Goal: Task Accomplishment & Management: Manage account settings

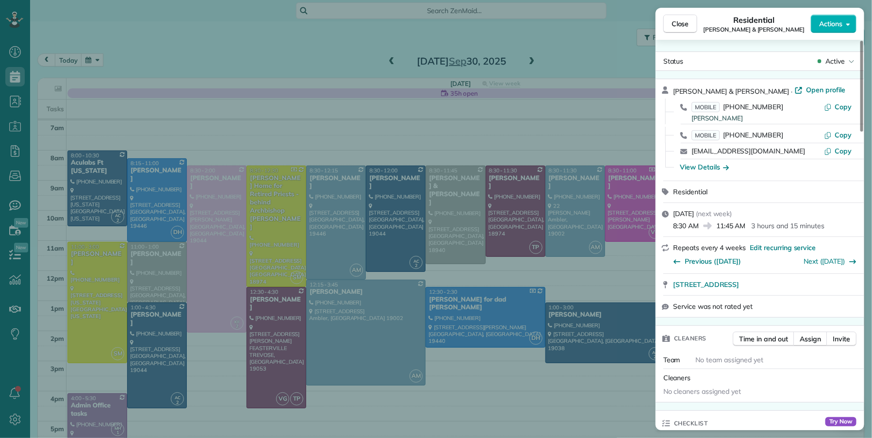
scroll to position [2, 0]
drag, startPoint x: 680, startPoint y: 21, endPoint x: 583, endPoint y: 103, distance: 126.4
click at [680, 21] on span "Close" at bounding box center [680, 24] width 17 height 10
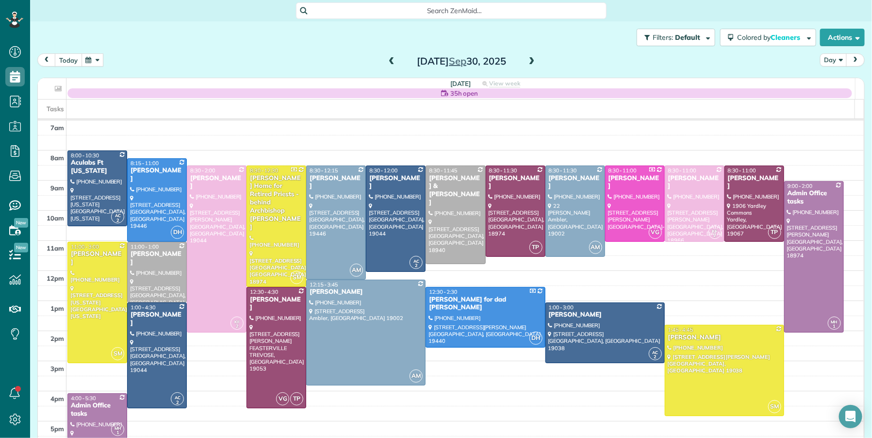
click at [75, 59] on button "today" at bounding box center [68, 59] width 27 height 13
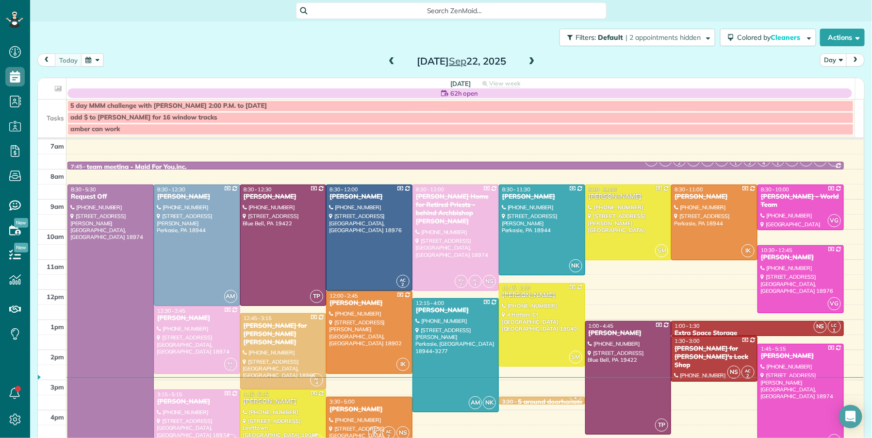
click at [527, 66] on span at bounding box center [532, 61] width 11 height 9
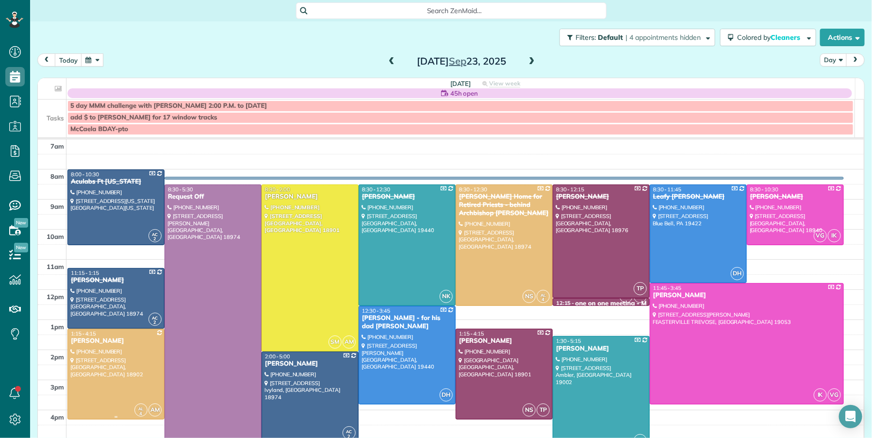
click at [96, 341] on div "[PERSON_NAME]" at bounding box center [115, 341] width 91 height 8
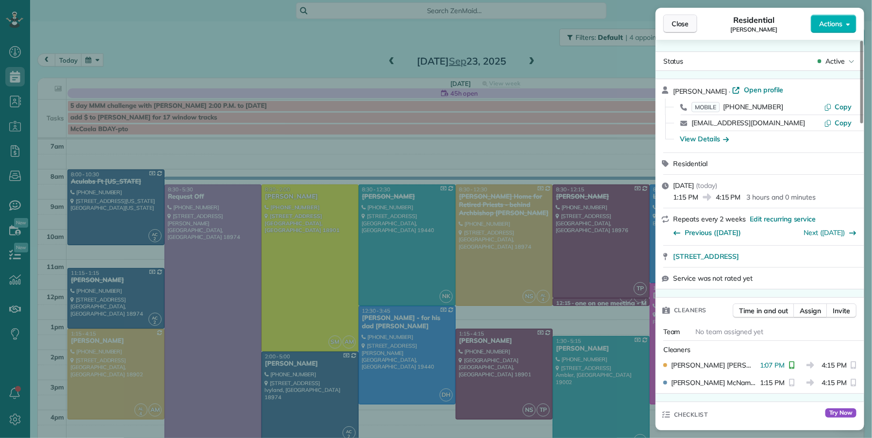
click at [679, 22] on span "Close" at bounding box center [680, 24] width 17 height 10
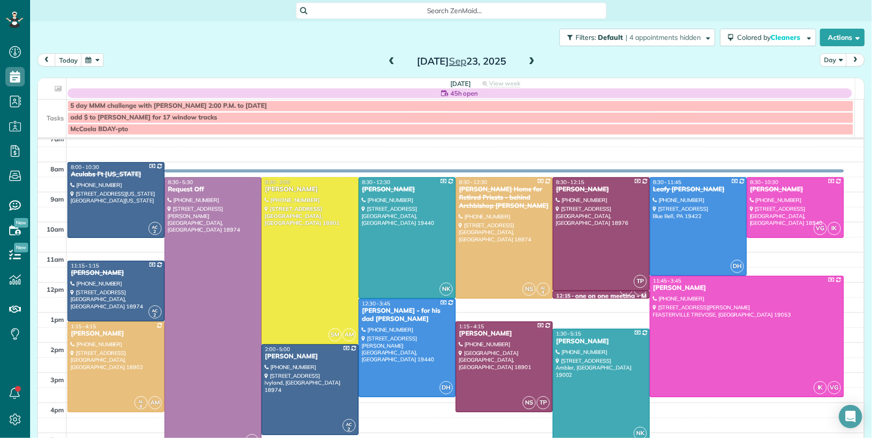
scroll to position [16, 0]
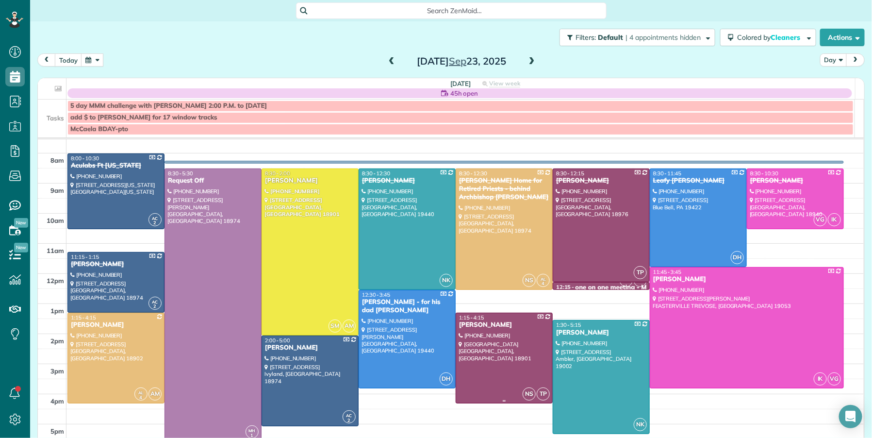
click at [480, 329] on div "[PERSON_NAME]" at bounding box center [504, 325] width 91 height 8
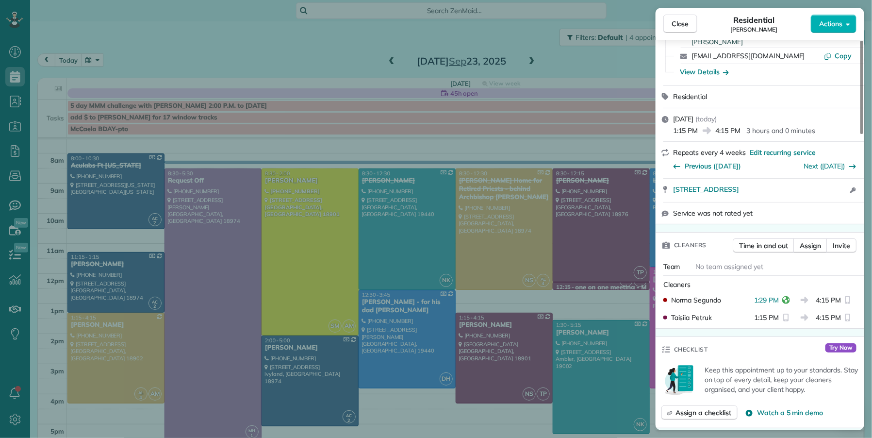
scroll to position [100, 0]
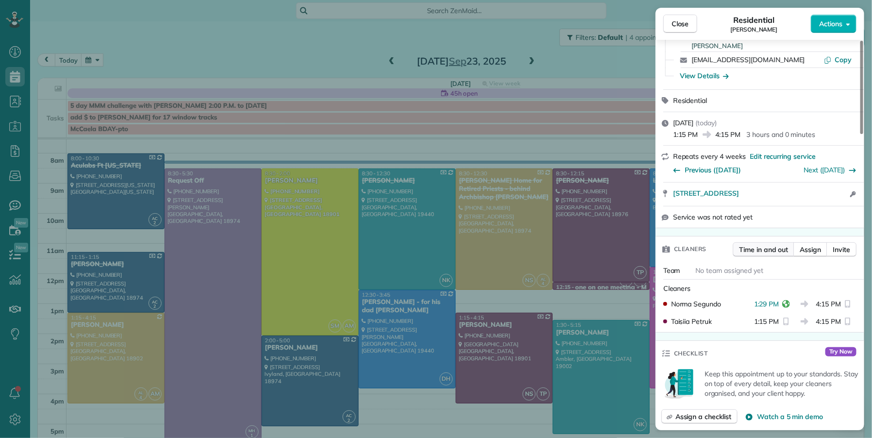
click at [753, 250] on span "Time in and out" at bounding box center [763, 250] width 49 height 10
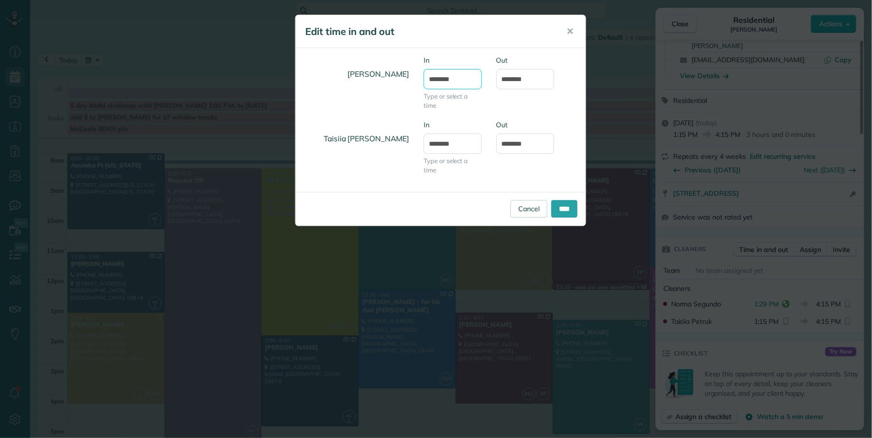
click at [445, 79] on input "*******" at bounding box center [453, 79] width 58 height 20
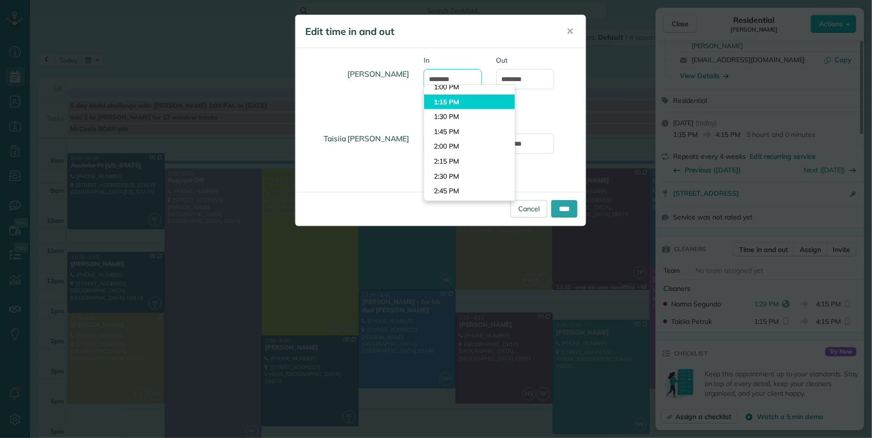
scroll to position [755, 0]
type input "*******"
click at [457, 94] on body "Dashboard Scheduling Calendar View List View Dispatch View - Weekly scheduling …" at bounding box center [436, 219] width 872 height 438
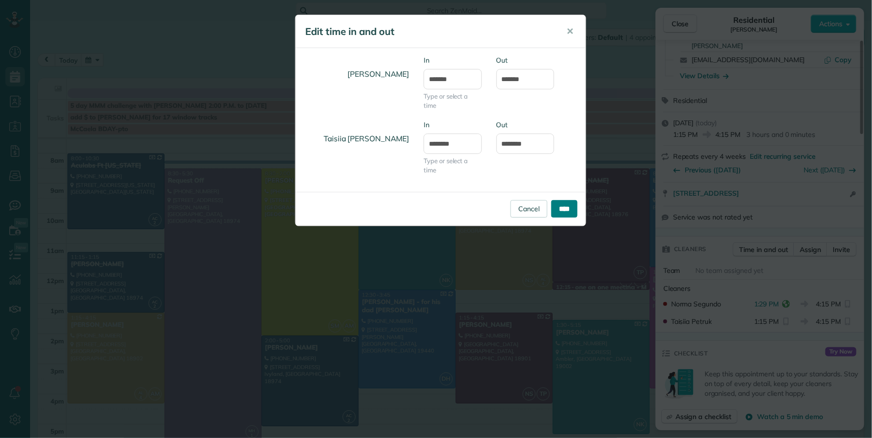
click at [564, 211] on input "****" at bounding box center [564, 208] width 26 height 17
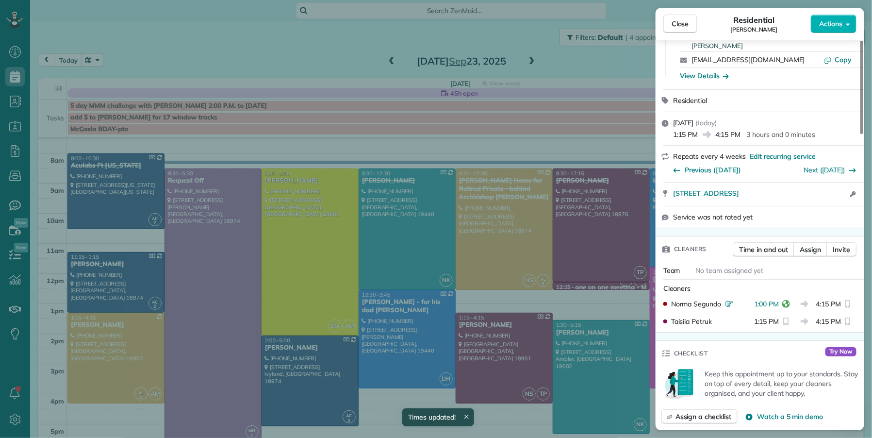
scroll to position [8, 0]
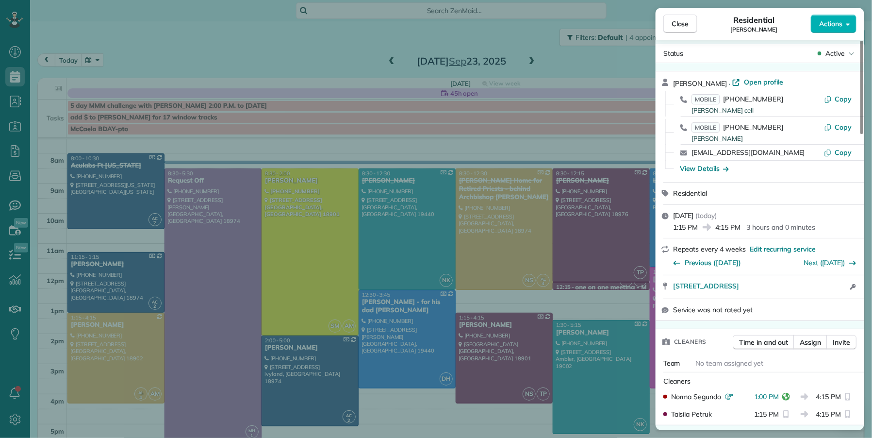
drag, startPoint x: 687, startPoint y: 25, endPoint x: 647, endPoint y: 227, distance: 205.3
click at [687, 25] on span "Close" at bounding box center [680, 24] width 17 height 10
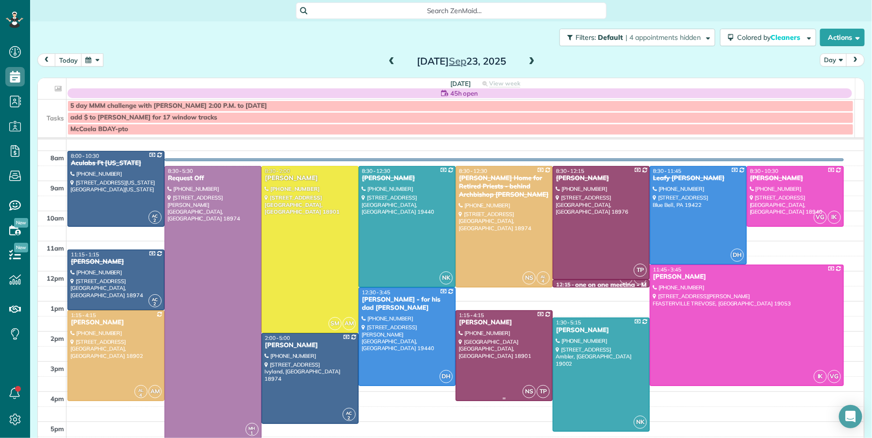
scroll to position [21, 0]
